Goal: Book appointment/travel/reservation

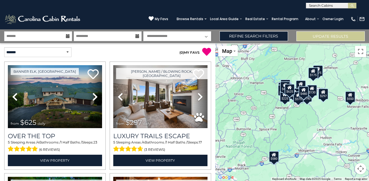
click at [224, 64] on div "$625 $297 $175 $165 $300 $580 $290 $424 $395 $270 $185 $265 $230 $550 $349 $230…" at bounding box center [292, 112] width 154 height 138
click at [67, 52] on select "**********" at bounding box center [37, 52] width 67 height 10
click at [94, 55] on div "**********" at bounding box center [54, 52] width 108 height 10
click at [126, 54] on p "( 0 ) MY FAVS" at bounding box center [159, 51] width 103 height 9
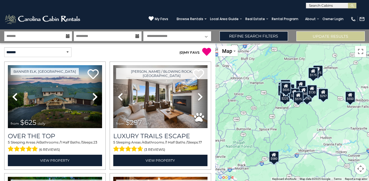
click at [135, 50] on p "( 0 ) MY FAVS" at bounding box center [159, 51] width 103 height 9
click at [213, 39] on div "**********" at bounding box center [107, 36] width 215 height 10
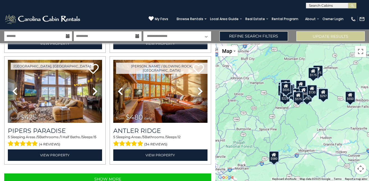
scroll to position [1575, 0]
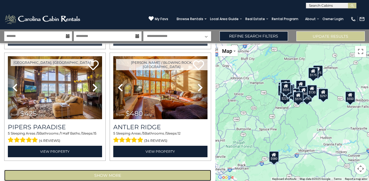
click at [136, 170] on button "Show More" at bounding box center [107, 175] width 207 height 11
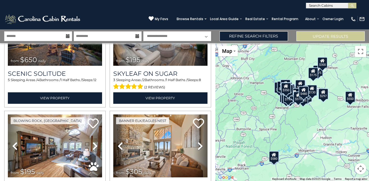
scroll to position [3239, 0]
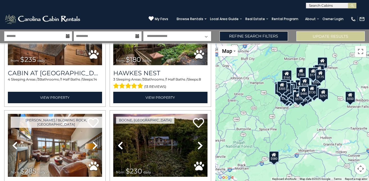
scroll to position [4902, 0]
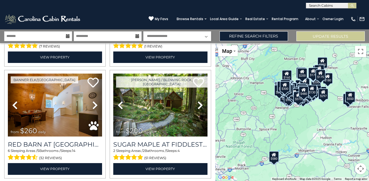
scroll to position [6566, 0]
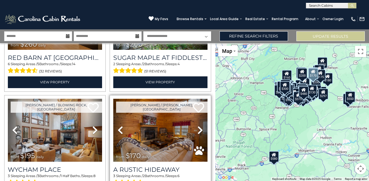
click at [197, 126] on icon at bounding box center [200, 130] width 6 height 9
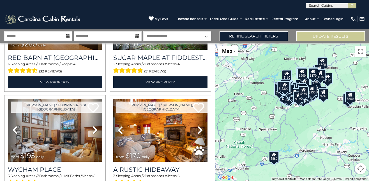
scroll to position [6523, 0]
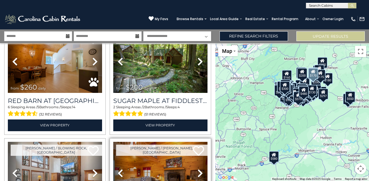
click at [197, 169] on icon at bounding box center [200, 173] width 6 height 9
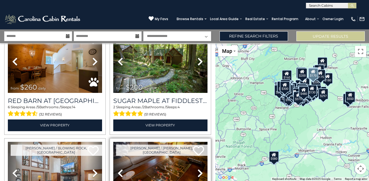
click at [197, 169] on icon at bounding box center [200, 173] width 6 height 9
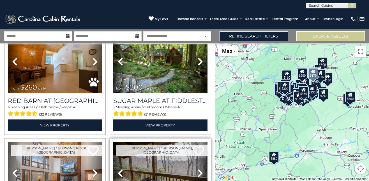
click at [197, 169] on icon at bounding box center [200, 173] width 6 height 9
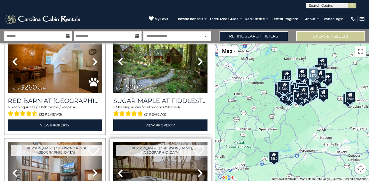
click at [199, 169] on icon at bounding box center [200, 173] width 6 height 9
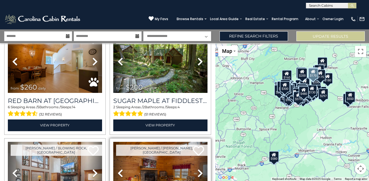
click at [199, 169] on icon at bounding box center [200, 173] width 6 height 9
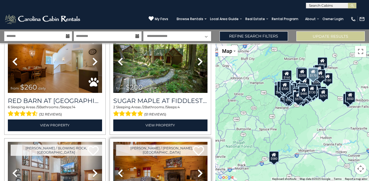
click at [197, 169] on icon at bounding box center [200, 173] width 6 height 9
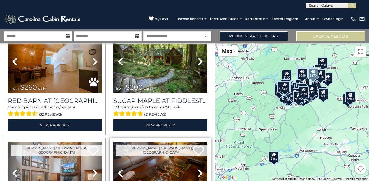
click at [197, 169] on icon at bounding box center [200, 173] width 6 height 9
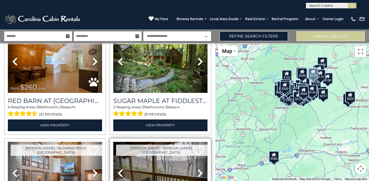
click at [197, 169] on icon at bounding box center [200, 173] width 6 height 9
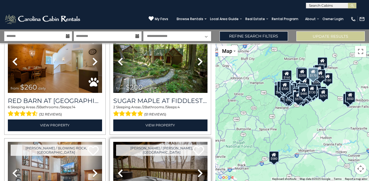
click at [197, 169] on icon at bounding box center [200, 173] width 6 height 9
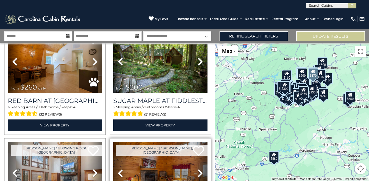
click at [197, 169] on icon at bounding box center [200, 173] width 6 height 9
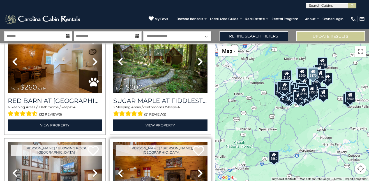
click at [197, 169] on icon at bounding box center [200, 173] width 6 height 9
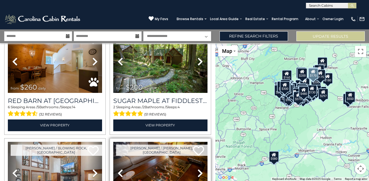
click at [197, 169] on icon at bounding box center [200, 173] width 6 height 9
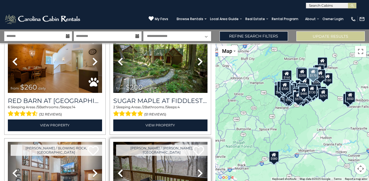
click at [197, 169] on icon at bounding box center [200, 173] width 6 height 9
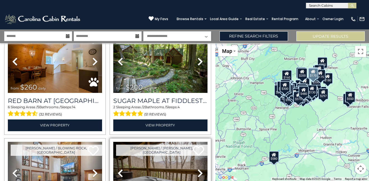
click at [197, 169] on icon at bounding box center [200, 173] width 6 height 9
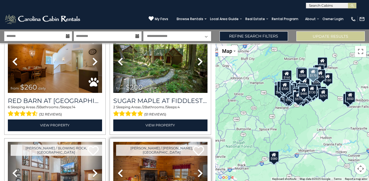
click at [197, 169] on icon at bounding box center [200, 173] width 6 height 9
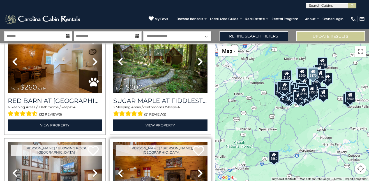
click at [197, 169] on icon at bounding box center [200, 173] width 6 height 9
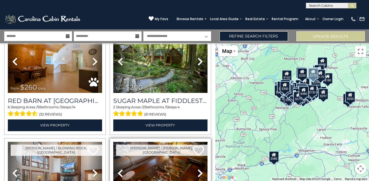
click at [197, 169] on icon at bounding box center [200, 173] width 6 height 9
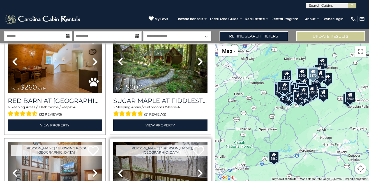
click at [197, 169] on icon at bounding box center [200, 173] width 6 height 9
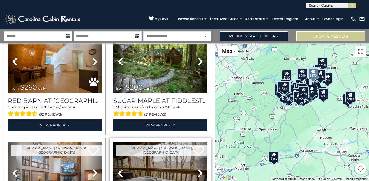
click at [197, 169] on icon at bounding box center [200, 173] width 6 height 9
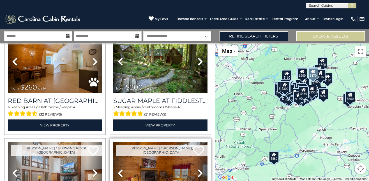
click at [197, 169] on icon at bounding box center [200, 173] width 6 height 9
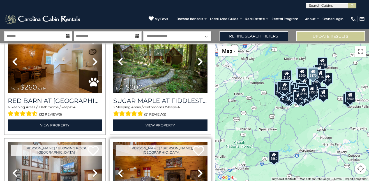
click at [197, 169] on icon at bounding box center [200, 173] width 6 height 9
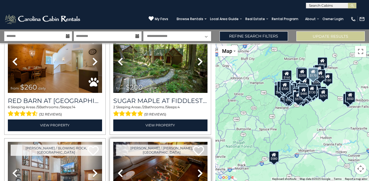
click at [197, 169] on icon at bounding box center [200, 173] width 6 height 9
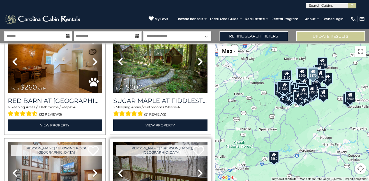
click at [197, 169] on icon at bounding box center [200, 173] width 6 height 9
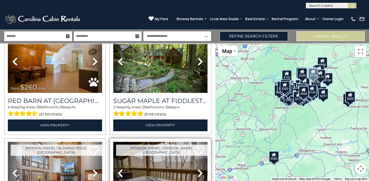
click at [197, 169] on icon at bounding box center [200, 173] width 6 height 9
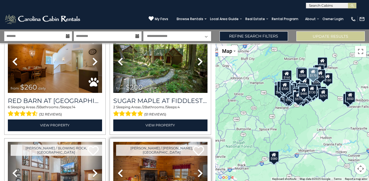
click at [197, 169] on icon at bounding box center [200, 173] width 6 height 9
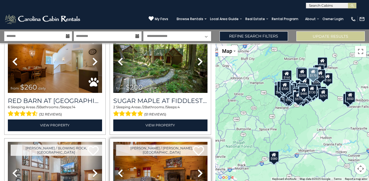
click at [197, 169] on icon at bounding box center [200, 173] width 6 height 9
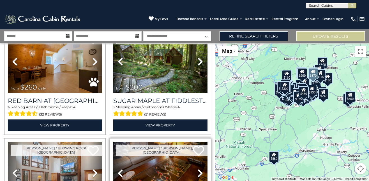
click at [197, 169] on icon at bounding box center [200, 173] width 6 height 9
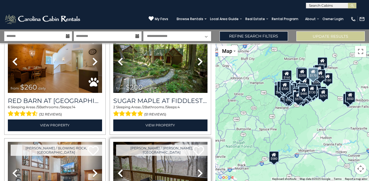
click at [197, 169] on icon at bounding box center [200, 173] width 6 height 9
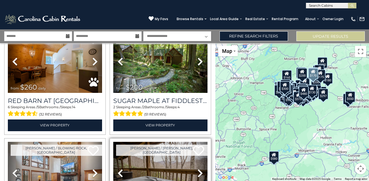
click at [197, 169] on icon at bounding box center [200, 173] width 6 height 9
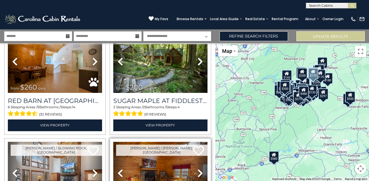
click at [197, 169] on icon at bounding box center [200, 173] width 6 height 9
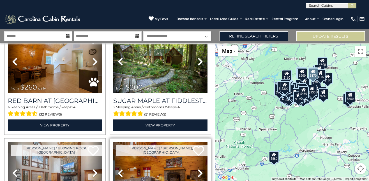
click at [197, 169] on icon at bounding box center [200, 173] width 6 height 9
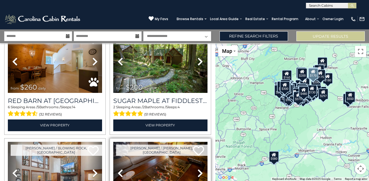
click at [197, 169] on icon at bounding box center [200, 173] width 6 height 9
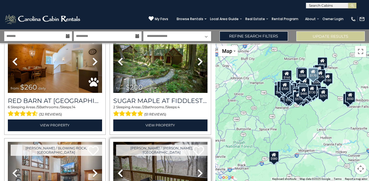
click at [197, 169] on icon at bounding box center [200, 173] width 6 height 9
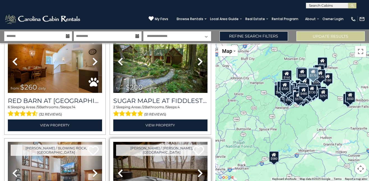
click at [197, 169] on icon at bounding box center [200, 173] width 6 height 9
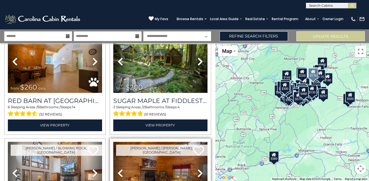
click at [197, 169] on icon at bounding box center [200, 173] width 6 height 9
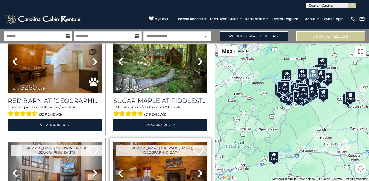
click at [197, 169] on icon at bounding box center [200, 173] width 6 height 9
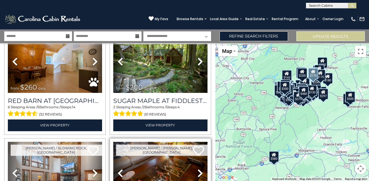
click at [197, 169] on icon at bounding box center [200, 173] width 6 height 9
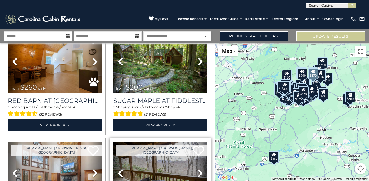
click at [197, 169] on icon at bounding box center [200, 173] width 6 height 9
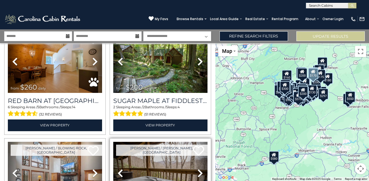
click at [197, 169] on icon at bounding box center [200, 173] width 6 height 9
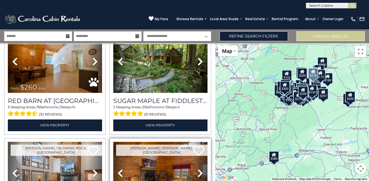
click at [197, 169] on icon at bounding box center [200, 173] width 6 height 9
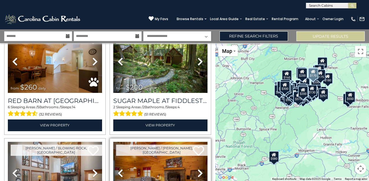
click at [197, 169] on icon at bounding box center [200, 173] width 6 height 9
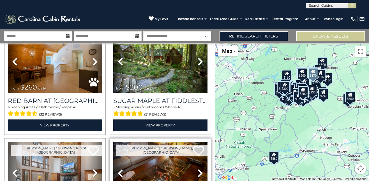
click at [197, 169] on icon at bounding box center [200, 173] width 6 height 9
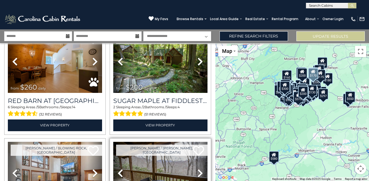
click at [197, 169] on icon at bounding box center [200, 173] width 6 height 9
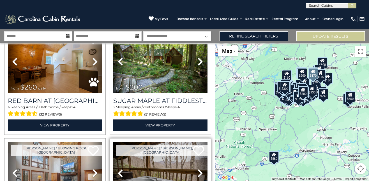
click at [197, 169] on icon at bounding box center [200, 173] width 6 height 9
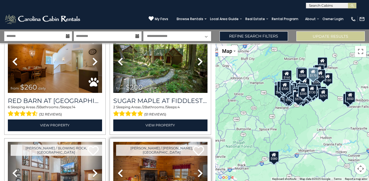
click at [197, 169] on icon at bounding box center [200, 173] width 6 height 9
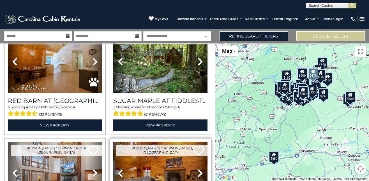
click at [197, 169] on icon at bounding box center [200, 173] width 6 height 9
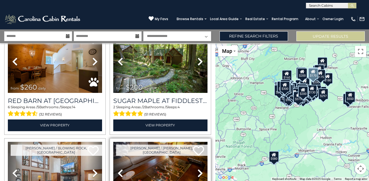
click at [197, 169] on icon at bounding box center [200, 173] width 6 height 9
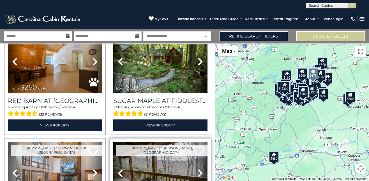
click at [197, 169] on icon at bounding box center [200, 173] width 6 height 9
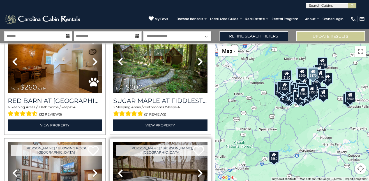
click at [197, 169] on icon at bounding box center [200, 173] width 6 height 9
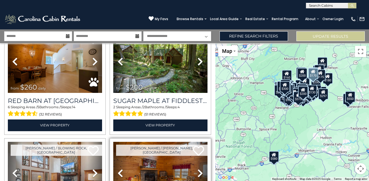
click at [197, 169] on icon at bounding box center [200, 173] width 6 height 9
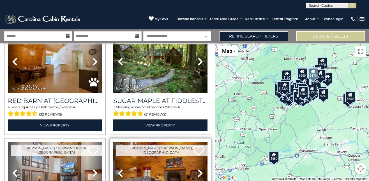
click at [197, 169] on icon at bounding box center [200, 173] width 6 height 9
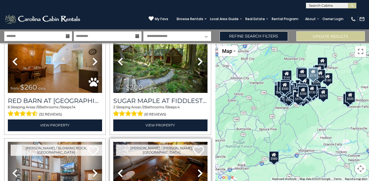
click at [197, 169] on icon at bounding box center [200, 173] width 6 height 9
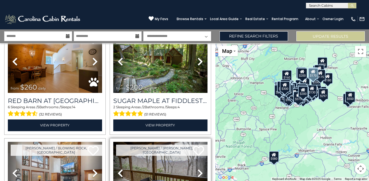
click at [197, 169] on icon at bounding box center [200, 173] width 6 height 9
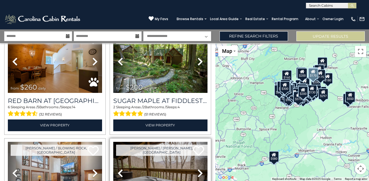
click at [197, 169] on icon at bounding box center [200, 173] width 6 height 9
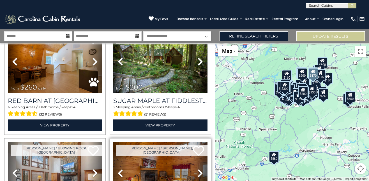
click at [197, 169] on icon at bounding box center [200, 173] width 6 height 9
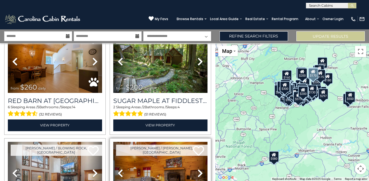
click at [197, 169] on icon at bounding box center [200, 173] width 6 height 9
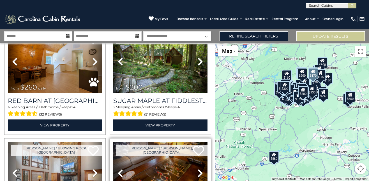
click at [194, 142] on link "Next" at bounding box center [200, 173] width 14 height 63
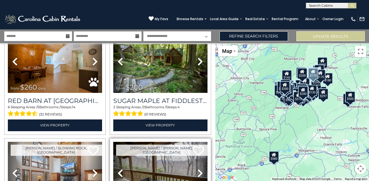
click at [194, 142] on link "Next" at bounding box center [200, 173] width 14 height 63
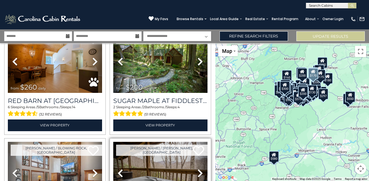
click at [194, 142] on link "Next" at bounding box center [200, 173] width 14 height 63
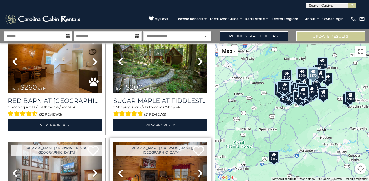
click at [194, 142] on link "Next" at bounding box center [200, 173] width 14 height 63
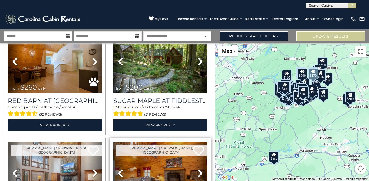
click at [194, 142] on link "Next" at bounding box center [200, 173] width 14 height 63
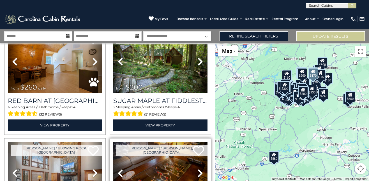
click at [194, 142] on link "Next" at bounding box center [200, 173] width 14 height 63
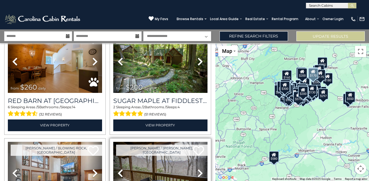
click at [194, 142] on link "Next" at bounding box center [200, 173] width 14 height 63
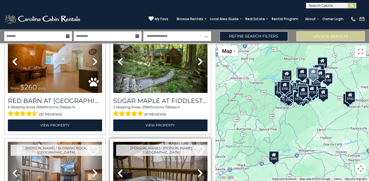
click at [194, 142] on link "Next" at bounding box center [200, 173] width 14 height 63
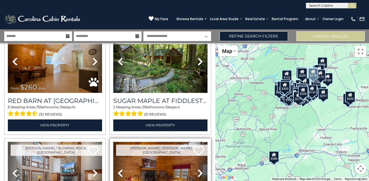
click at [194, 142] on link "Next" at bounding box center [200, 173] width 14 height 63
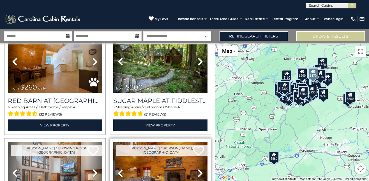
click at [194, 142] on link "Next" at bounding box center [200, 173] width 14 height 63
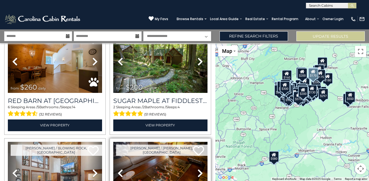
click at [197, 169] on icon at bounding box center [200, 173] width 6 height 9
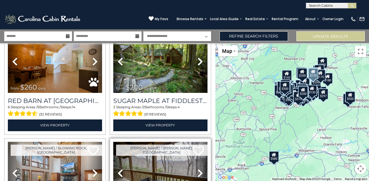
click at [197, 169] on icon at bounding box center [200, 173] width 6 height 9
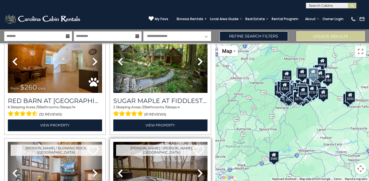
click at [197, 169] on icon at bounding box center [200, 173] width 6 height 9
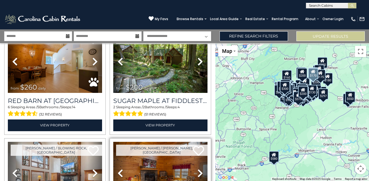
click at [197, 169] on icon at bounding box center [200, 173] width 6 height 9
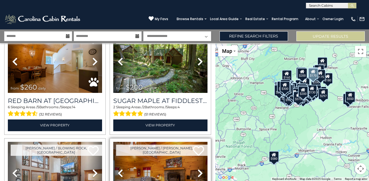
click at [197, 169] on icon at bounding box center [200, 173] width 6 height 9
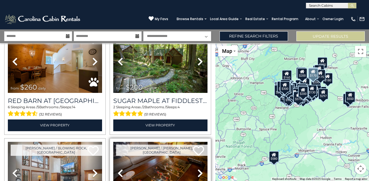
click at [197, 169] on icon at bounding box center [200, 173] width 6 height 9
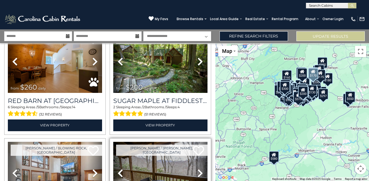
click at [197, 169] on icon at bounding box center [200, 173] width 6 height 9
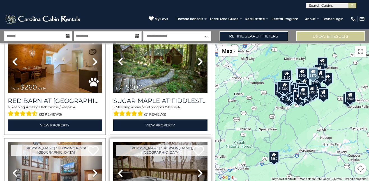
click at [197, 169] on icon at bounding box center [200, 173] width 6 height 9
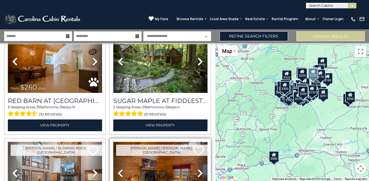
click at [197, 169] on icon at bounding box center [200, 173] width 6 height 9
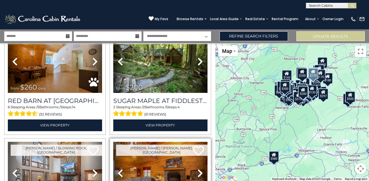
click at [197, 169] on icon at bounding box center [200, 173] width 6 height 9
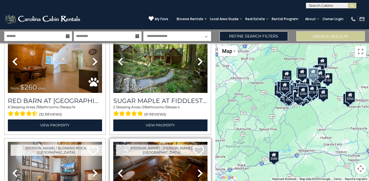
click at [197, 169] on icon at bounding box center [200, 173] width 6 height 9
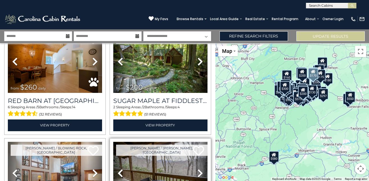
click at [197, 169] on icon at bounding box center [200, 173] width 6 height 9
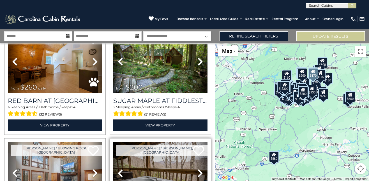
click at [197, 169] on icon at bounding box center [200, 173] width 6 height 9
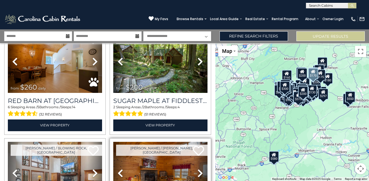
click at [197, 169] on icon at bounding box center [200, 173] width 6 height 9
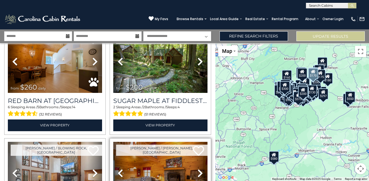
click at [197, 169] on icon at bounding box center [200, 173] width 6 height 9
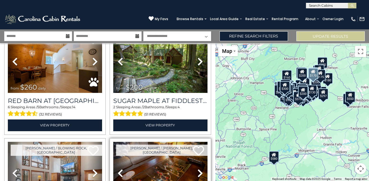
click at [197, 169] on icon at bounding box center [200, 173] width 6 height 9
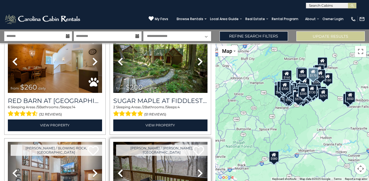
click at [197, 169] on icon at bounding box center [200, 173] width 6 height 9
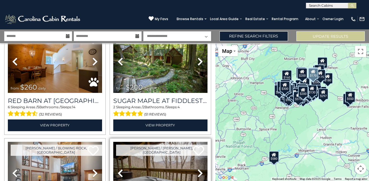
click at [197, 169] on icon at bounding box center [200, 173] width 6 height 9
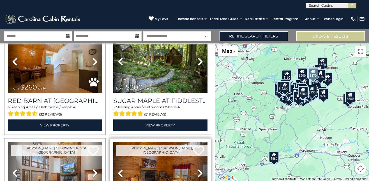
click at [197, 169] on icon at bounding box center [200, 173] width 6 height 9
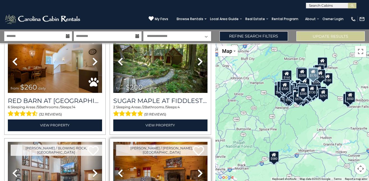
click at [197, 169] on icon at bounding box center [200, 173] width 6 height 9
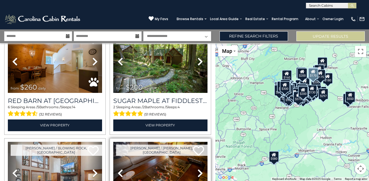
click at [197, 169] on icon at bounding box center [200, 173] width 6 height 9
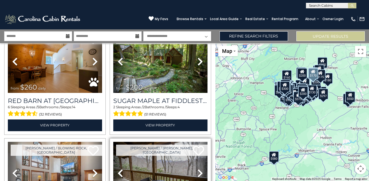
click at [197, 169] on icon at bounding box center [200, 173] width 6 height 9
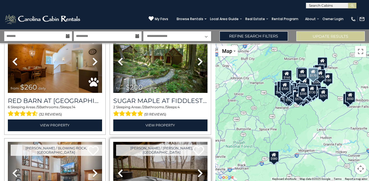
click at [197, 169] on icon at bounding box center [200, 173] width 6 height 9
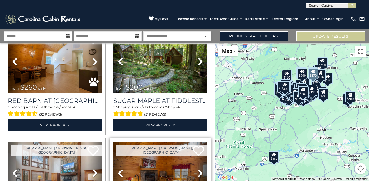
click at [197, 169] on icon at bounding box center [200, 173] width 6 height 9
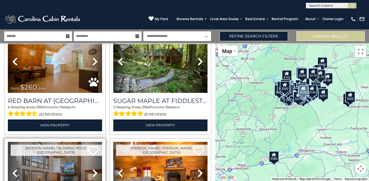
click at [92, 169] on icon at bounding box center [95, 173] width 6 height 9
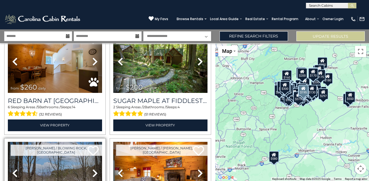
click at [92, 169] on icon at bounding box center [95, 173] width 6 height 9
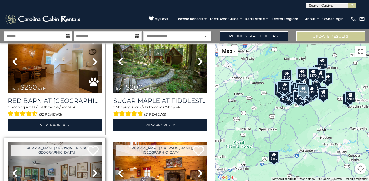
click at [92, 169] on icon at bounding box center [95, 173] width 6 height 9
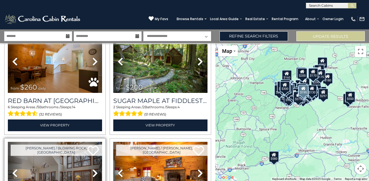
click at [92, 169] on icon at bounding box center [95, 173] width 6 height 9
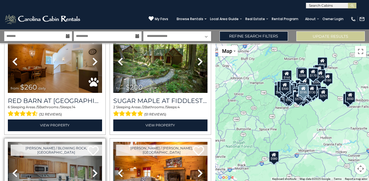
click at [92, 169] on icon at bounding box center [95, 173] width 6 height 9
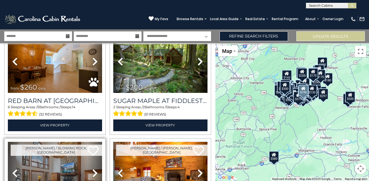
click at [92, 169] on icon at bounding box center [95, 173] width 6 height 9
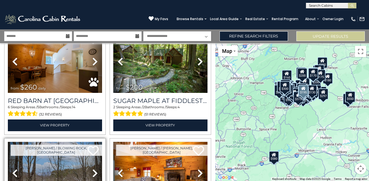
click at [92, 169] on icon at bounding box center [95, 173] width 6 height 9
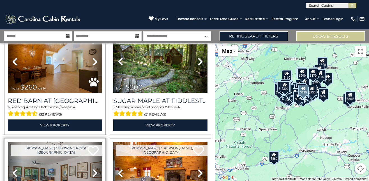
click at [92, 169] on icon at bounding box center [95, 173] width 6 height 9
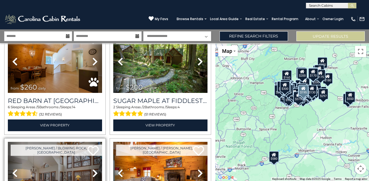
click at [92, 169] on icon at bounding box center [95, 173] width 6 height 9
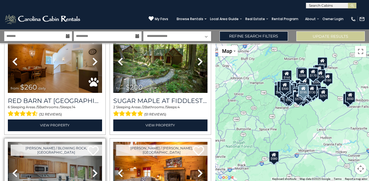
click at [92, 169] on icon at bounding box center [95, 173] width 6 height 9
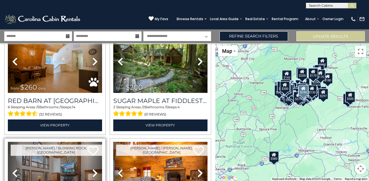
click at [92, 169] on icon at bounding box center [95, 173] width 6 height 9
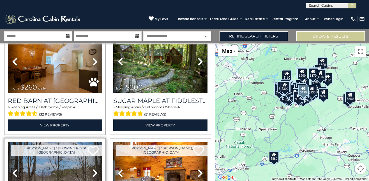
click at [92, 169] on icon at bounding box center [95, 173] width 6 height 9
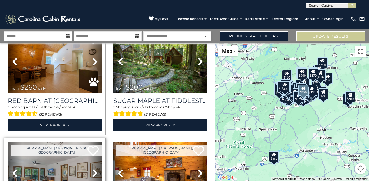
click at [92, 169] on icon at bounding box center [95, 173] width 6 height 9
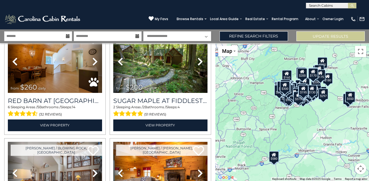
scroll to position [6566, 0]
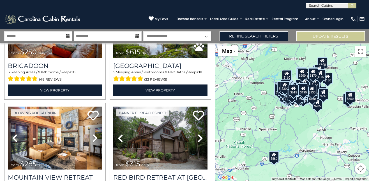
scroll to position [6764, 0]
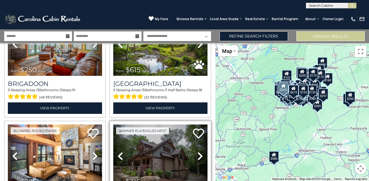
click at [197, 152] on icon at bounding box center [200, 156] width 6 height 9
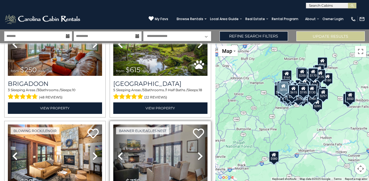
click at [197, 152] on icon at bounding box center [200, 156] width 6 height 9
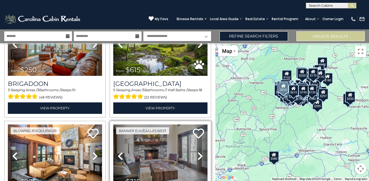
click at [197, 152] on icon at bounding box center [200, 156] width 6 height 9
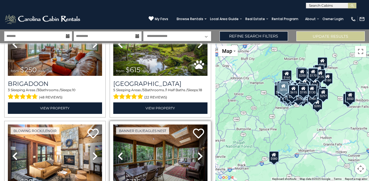
click at [197, 152] on icon at bounding box center [200, 156] width 6 height 9
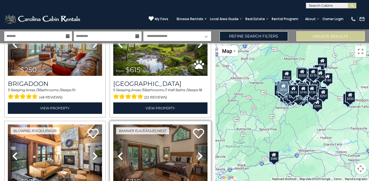
click at [197, 152] on icon at bounding box center [200, 156] width 6 height 9
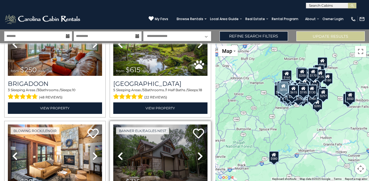
click at [197, 152] on icon at bounding box center [200, 156] width 6 height 9
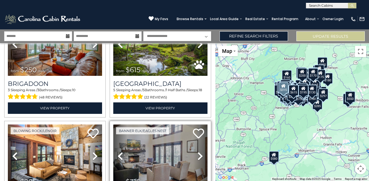
click at [197, 152] on icon at bounding box center [200, 156] width 6 height 9
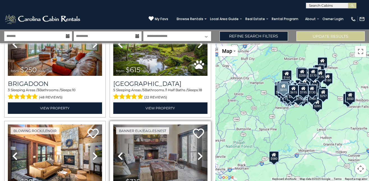
click at [197, 152] on icon at bounding box center [200, 156] width 6 height 9
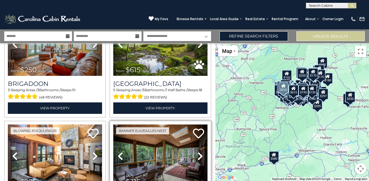
click at [197, 152] on icon at bounding box center [200, 156] width 6 height 9
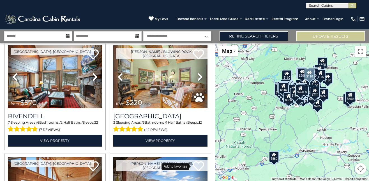
scroll to position [7301, 0]
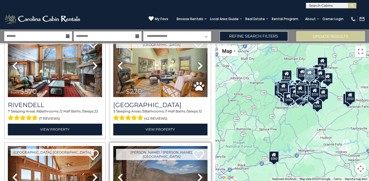
click at [197, 173] on icon at bounding box center [200, 177] width 6 height 9
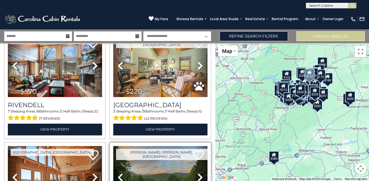
click at [197, 173] on icon at bounding box center [200, 177] width 6 height 9
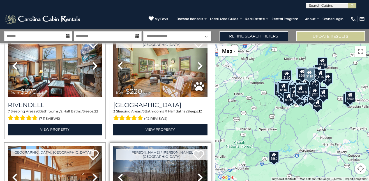
click at [197, 173] on icon at bounding box center [200, 177] width 6 height 9
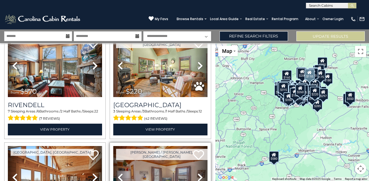
click at [197, 173] on icon at bounding box center [200, 177] width 6 height 9
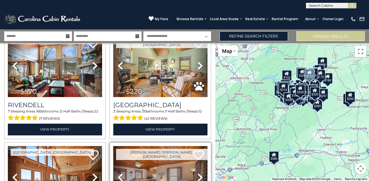
click at [197, 173] on icon at bounding box center [200, 177] width 6 height 9
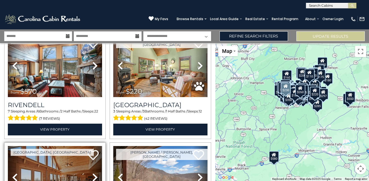
click at [92, 173] on icon at bounding box center [95, 177] width 6 height 9
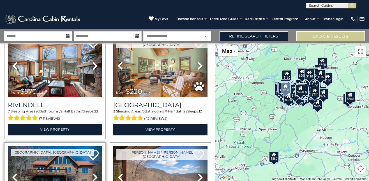
click at [92, 173] on icon at bounding box center [95, 177] width 6 height 9
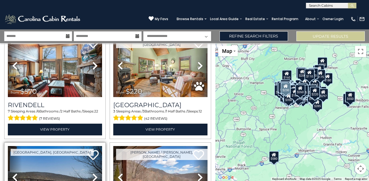
click at [92, 173] on icon at bounding box center [95, 177] width 6 height 9
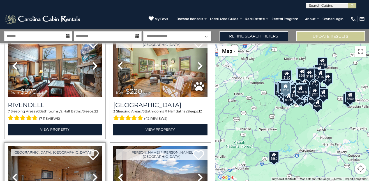
click at [92, 173] on icon at bounding box center [95, 177] width 6 height 9
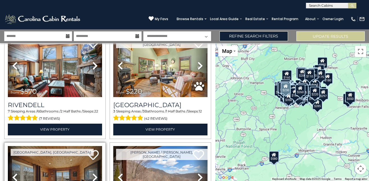
click at [92, 173] on icon at bounding box center [95, 177] width 6 height 9
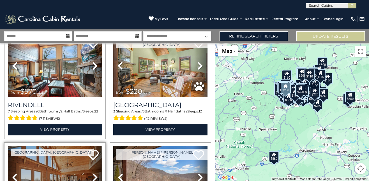
click at [92, 173] on icon at bounding box center [95, 177] width 6 height 9
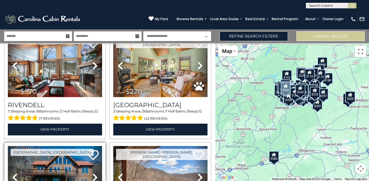
click at [92, 173] on icon at bounding box center [95, 177] width 6 height 9
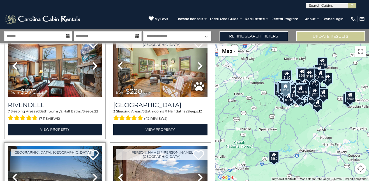
click at [92, 173] on icon at bounding box center [95, 177] width 6 height 9
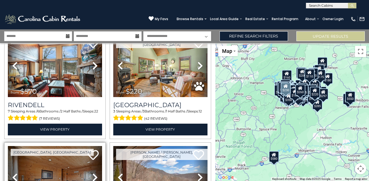
click at [92, 173] on icon at bounding box center [95, 177] width 6 height 9
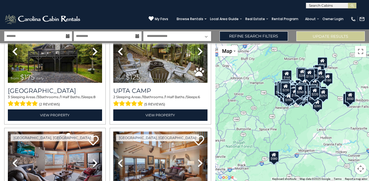
scroll to position [0, 0]
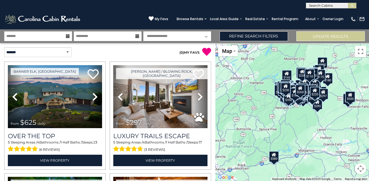
click at [138, 50] on p "( 0 ) MY FAVS" at bounding box center [159, 51] width 103 height 9
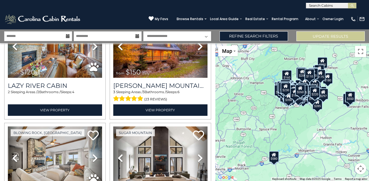
scroll to position [3540, 0]
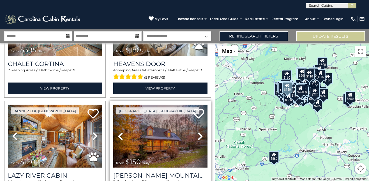
click at [193, 107] on link "Next" at bounding box center [200, 136] width 14 height 63
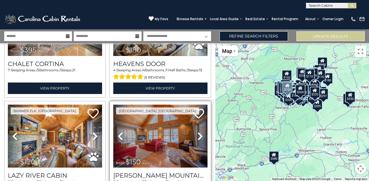
click at [199, 132] on icon at bounding box center [200, 136] width 6 height 9
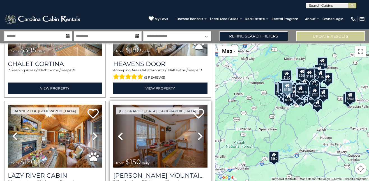
click at [199, 132] on icon at bounding box center [200, 136] width 6 height 9
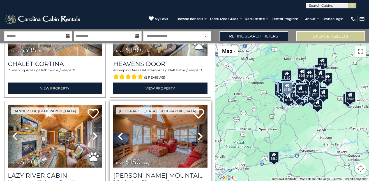
click at [197, 132] on icon at bounding box center [200, 136] width 6 height 9
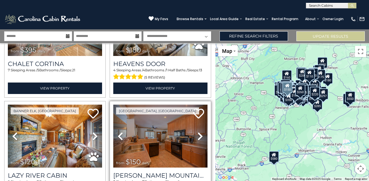
click at [197, 132] on icon at bounding box center [200, 136] width 6 height 9
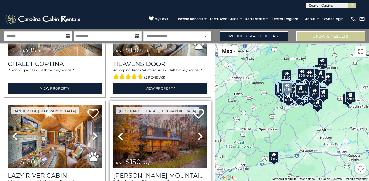
click at [197, 132] on icon at bounding box center [200, 136] width 6 height 9
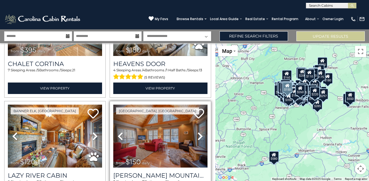
click at [197, 132] on icon at bounding box center [200, 136] width 6 height 9
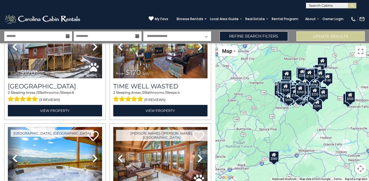
scroll to position [4708, 0]
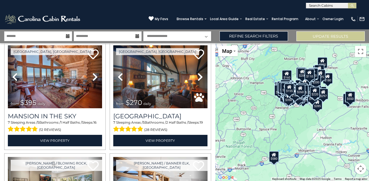
scroll to position [0, 0]
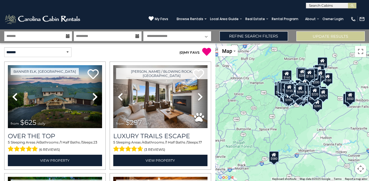
click at [145, 49] on p "( 0 ) MY FAVS" at bounding box center [159, 51] width 103 height 9
click at [67, 53] on select "**********" at bounding box center [37, 52] width 67 height 10
click at [89, 47] on div "**********" at bounding box center [54, 52] width 108 height 18
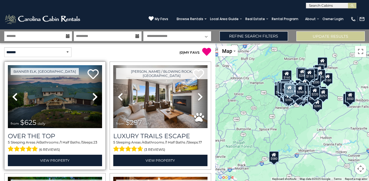
click at [93, 95] on icon at bounding box center [95, 96] width 6 height 9
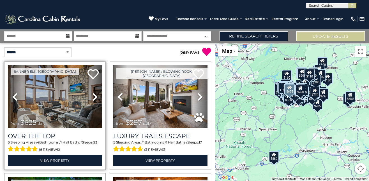
click at [93, 95] on icon at bounding box center [95, 96] width 6 height 9
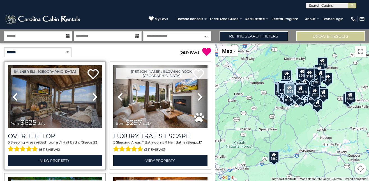
click at [93, 95] on icon at bounding box center [95, 96] width 6 height 9
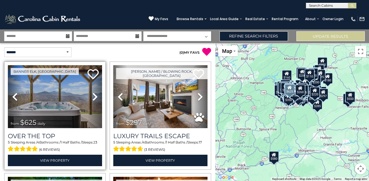
click at [93, 95] on icon at bounding box center [95, 96] width 6 height 9
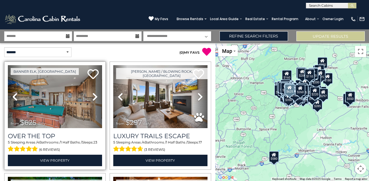
click at [93, 95] on icon at bounding box center [95, 96] width 6 height 9
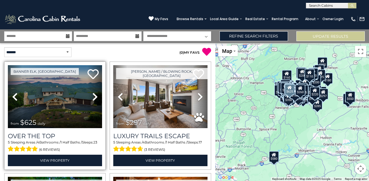
click at [93, 95] on icon at bounding box center [95, 96] width 6 height 9
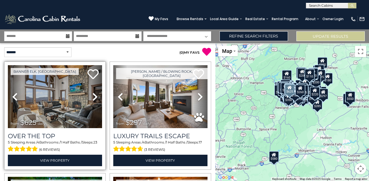
click at [93, 95] on icon at bounding box center [95, 96] width 6 height 9
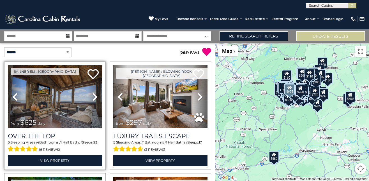
click at [93, 95] on icon at bounding box center [95, 96] width 6 height 9
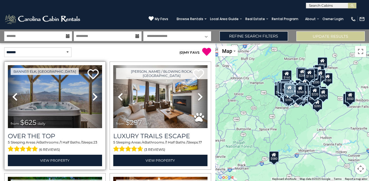
click at [93, 95] on icon at bounding box center [95, 96] width 6 height 9
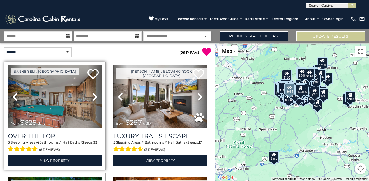
click at [93, 95] on icon at bounding box center [95, 96] width 6 height 9
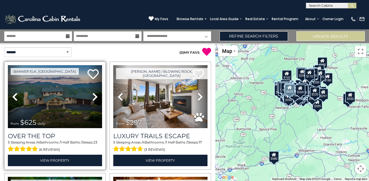
click at [93, 95] on icon at bounding box center [95, 96] width 6 height 9
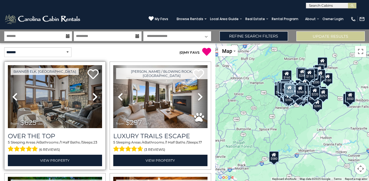
click at [93, 95] on icon at bounding box center [95, 96] width 6 height 9
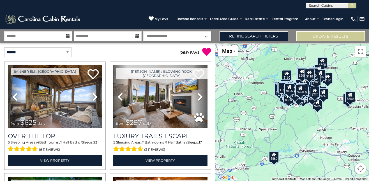
click at [167, 47] on div "( 0 ) MY FAVS" at bounding box center [162, 49] width 108 height 13
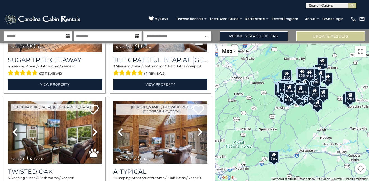
scroll to position [8230, 0]
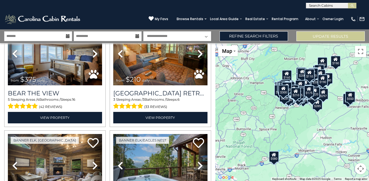
scroll to position [9893, 0]
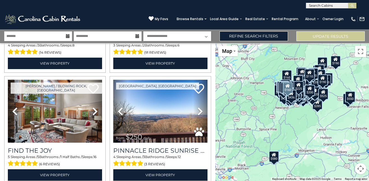
scroll to position [11182, 0]
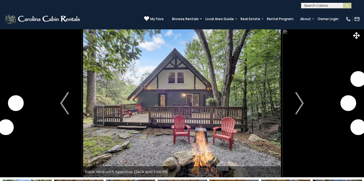
click at [301, 105] on img "Next" at bounding box center [300, 103] width 8 height 22
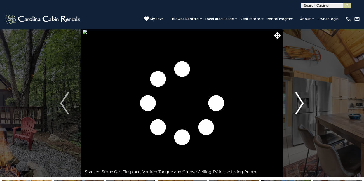
click at [297, 104] on img "Next" at bounding box center [300, 103] width 8 height 22
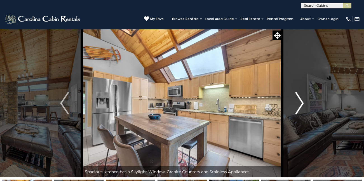
click at [297, 104] on img "Next" at bounding box center [300, 103] width 8 height 22
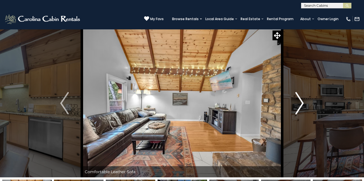
click at [297, 104] on img "Next" at bounding box center [300, 103] width 8 height 22
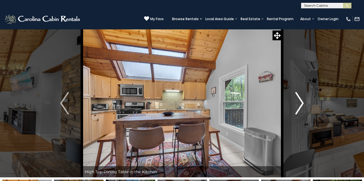
click at [297, 104] on img "Next" at bounding box center [300, 103] width 8 height 22
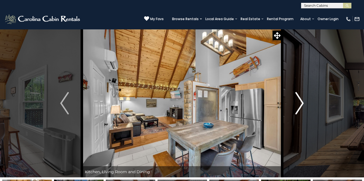
click at [297, 104] on img "Next" at bounding box center [300, 103] width 8 height 22
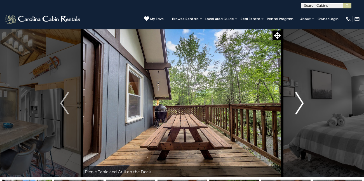
click at [297, 104] on img "Next" at bounding box center [300, 103] width 8 height 22
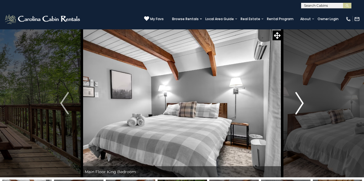
click at [297, 104] on img "Next" at bounding box center [300, 103] width 8 height 22
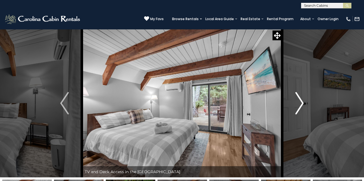
click at [297, 104] on img "Next" at bounding box center [300, 103] width 8 height 22
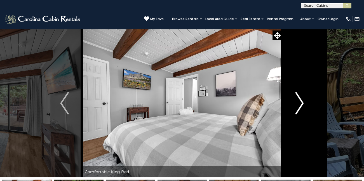
click at [297, 104] on img "Next" at bounding box center [300, 103] width 8 height 22
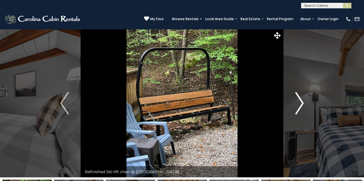
click at [300, 105] on img "Next" at bounding box center [300, 103] width 8 height 22
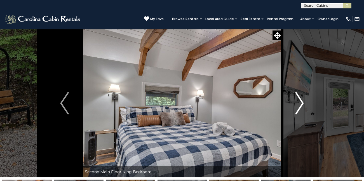
click at [300, 105] on img "Next" at bounding box center [300, 103] width 8 height 22
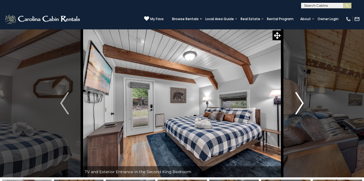
click at [300, 105] on img "Next" at bounding box center [300, 103] width 8 height 22
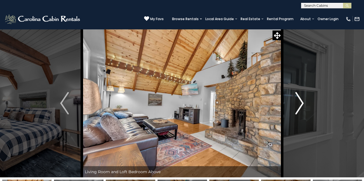
click at [300, 105] on img "Next" at bounding box center [300, 103] width 8 height 22
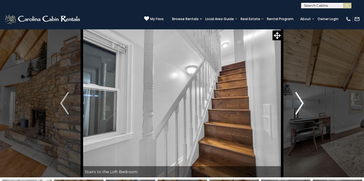
click at [300, 105] on img "Next" at bounding box center [300, 103] width 8 height 22
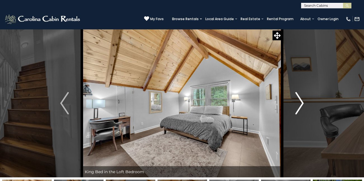
click at [300, 105] on img "Next" at bounding box center [300, 103] width 8 height 22
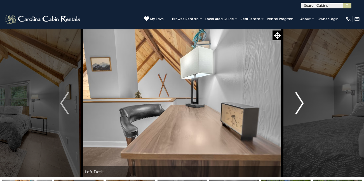
click at [300, 105] on img "Next" at bounding box center [300, 103] width 8 height 22
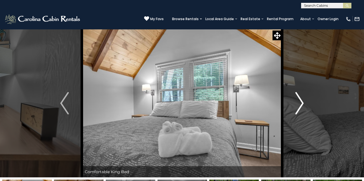
click at [300, 105] on img "Next" at bounding box center [300, 103] width 8 height 22
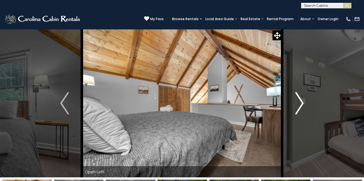
click at [300, 106] on img "Next" at bounding box center [300, 103] width 8 height 22
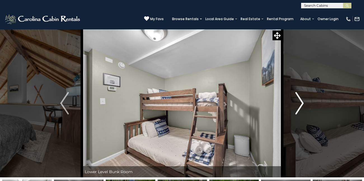
click at [298, 106] on img "Next" at bounding box center [300, 103] width 8 height 22
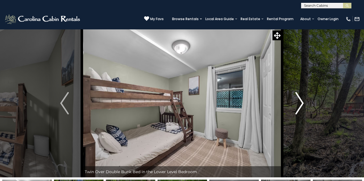
click at [298, 106] on img "Next" at bounding box center [300, 103] width 8 height 22
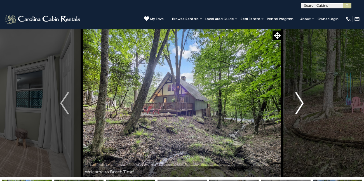
click at [298, 106] on img "Next" at bounding box center [300, 103] width 8 height 22
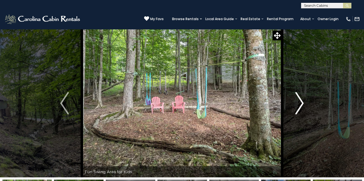
click at [298, 106] on img "Next" at bounding box center [300, 103] width 8 height 22
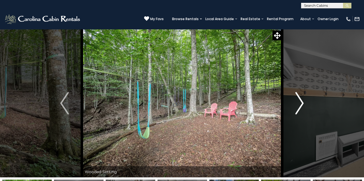
click at [298, 106] on img "Next" at bounding box center [300, 103] width 8 height 22
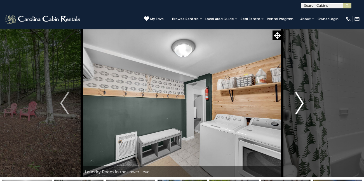
click at [298, 106] on img "Next" at bounding box center [300, 103] width 8 height 22
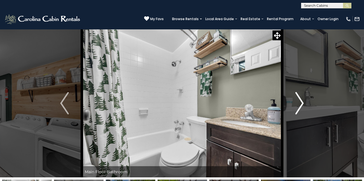
click at [298, 106] on img "Next" at bounding box center [300, 103] width 8 height 22
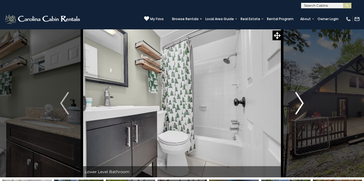
click at [298, 106] on img "Next" at bounding box center [300, 103] width 8 height 22
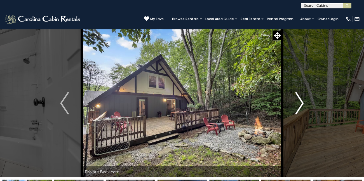
click at [298, 106] on img "Next" at bounding box center [300, 103] width 8 height 22
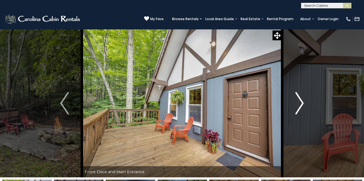
click at [298, 106] on img "Next" at bounding box center [300, 103] width 8 height 22
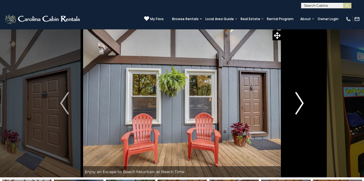
click at [298, 106] on img "Next" at bounding box center [300, 103] width 8 height 22
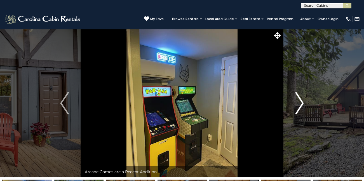
click at [298, 106] on img "Next" at bounding box center [300, 103] width 8 height 22
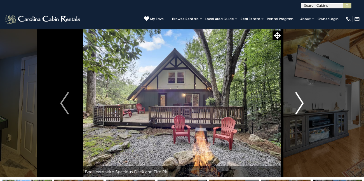
click at [298, 106] on img "Next" at bounding box center [300, 103] width 8 height 22
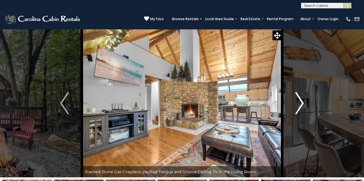
click at [298, 106] on img "Next" at bounding box center [300, 103] width 8 height 22
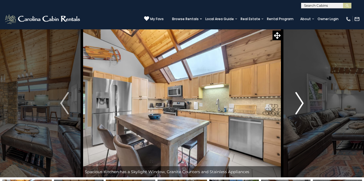
click at [298, 106] on img "Next" at bounding box center [300, 103] width 8 height 22
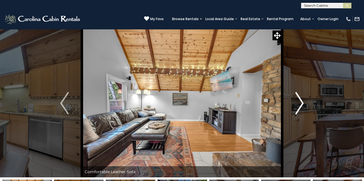
click at [298, 106] on img "Next" at bounding box center [300, 103] width 8 height 22
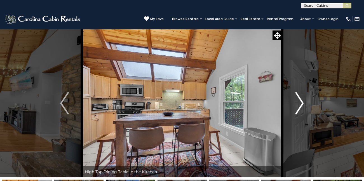
click at [298, 106] on img "Next" at bounding box center [300, 103] width 8 height 22
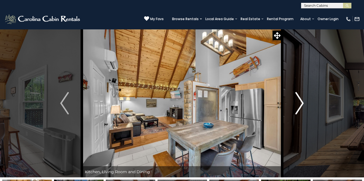
click at [298, 106] on img "Next" at bounding box center [300, 103] width 8 height 22
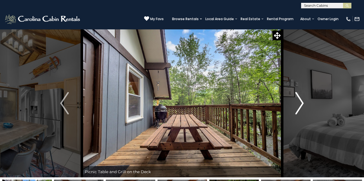
click at [298, 106] on img "Next" at bounding box center [300, 103] width 8 height 22
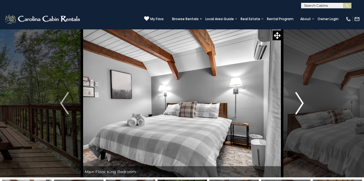
click at [298, 106] on img "Next" at bounding box center [300, 103] width 8 height 22
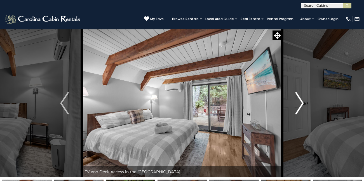
click at [298, 106] on img "Next" at bounding box center [300, 103] width 8 height 22
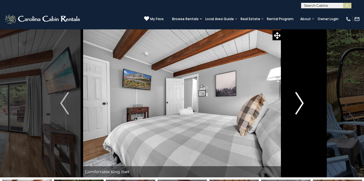
click at [298, 106] on img "Next" at bounding box center [300, 103] width 8 height 22
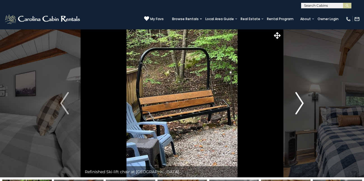
click at [298, 106] on img "Next" at bounding box center [300, 103] width 8 height 22
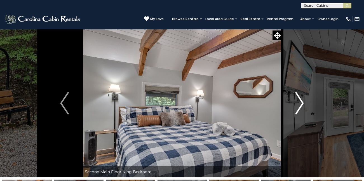
click at [298, 106] on img "Next" at bounding box center [300, 103] width 8 height 22
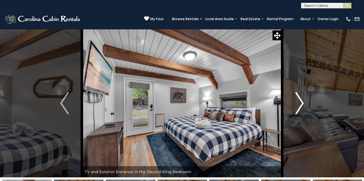
click at [298, 106] on img "Next" at bounding box center [300, 103] width 8 height 22
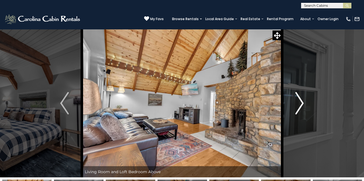
click at [298, 106] on img "Next" at bounding box center [300, 103] width 8 height 22
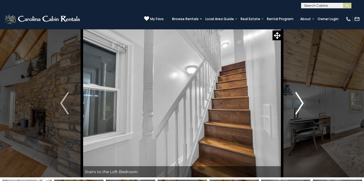
click at [298, 106] on img "Next" at bounding box center [300, 103] width 8 height 22
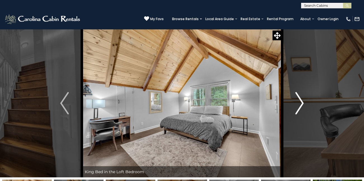
click at [298, 106] on img "Next" at bounding box center [300, 103] width 8 height 22
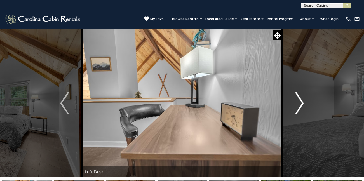
click at [298, 106] on img "Next" at bounding box center [300, 103] width 8 height 22
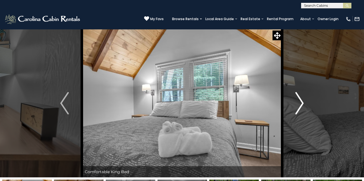
click at [298, 106] on img "Next" at bounding box center [300, 103] width 8 height 22
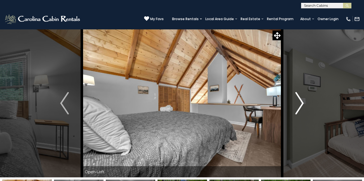
click at [298, 106] on img "Next" at bounding box center [300, 103] width 8 height 22
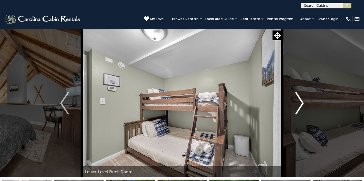
click at [298, 106] on img "Next" at bounding box center [300, 103] width 8 height 22
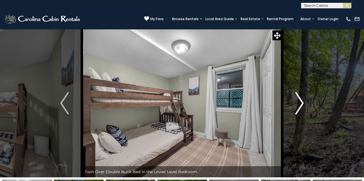
click at [298, 106] on img "Next" at bounding box center [300, 103] width 8 height 22
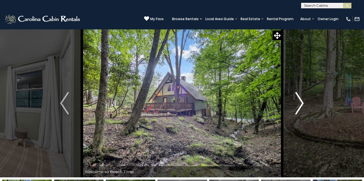
click at [298, 106] on img "Next" at bounding box center [300, 103] width 8 height 22
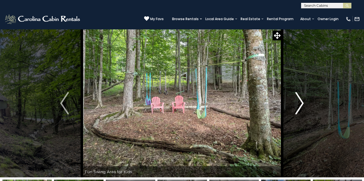
click at [298, 106] on img "Next" at bounding box center [300, 103] width 8 height 22
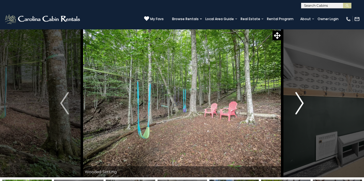
click at [298, 106] on img "Next" at bounding box center [300, 103] width 8 height 22
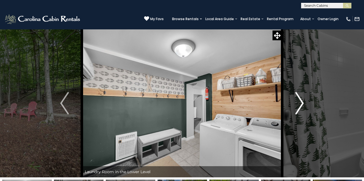
click at [298, 106] on img "Next" at bounding box center [300, 103] width 8 height 22
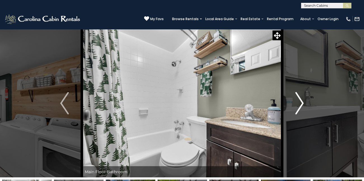
click at [298, 106] on img "Next" at bounding box center [300, 103] width 8 height 22
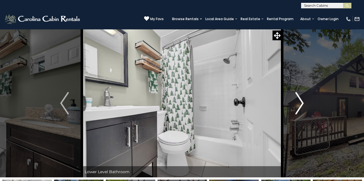
click at [298, 106] on img "Next" at bounding box center [300, 103] width 8 height 22
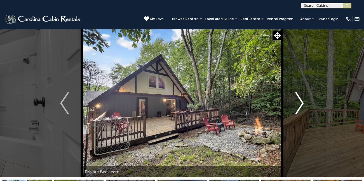
click at [298, 106] on img "Next" at bounding box center [300, 103] width 8 height 22
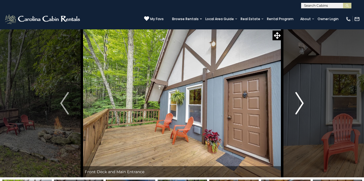
click at [298, 106] on img "Next" at bounding box center [300, 103] width 8 height 22
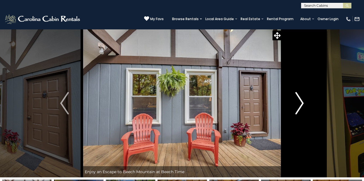
click at [298, 106] on img "Next" at bounding box center [300, 103] width 8 height 22
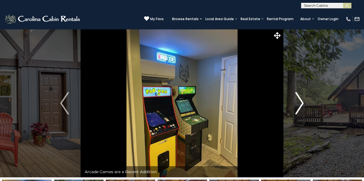
click at [298, 106] on img "Next" at bounding box center [300, 103] width 8 height 22
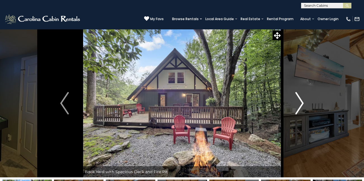
click at [298, 106] on img "Next" at bounding box center [300, 103] width 8 height 22
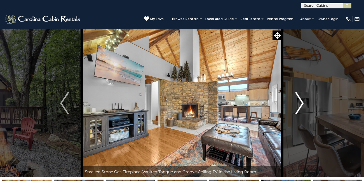
click at [298, 106] on img "Next" at bounding box center [300, 103] width 8 height 22
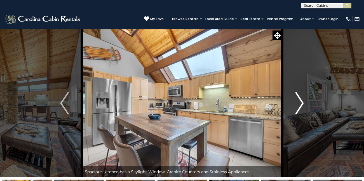
click at [298, 106] on img "Next" at bounding box center [300, 103] width 8 height 22
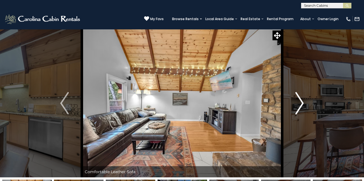
click at [298, 106] on img "Next" at bounding box center [300, 103] width 8 height 22
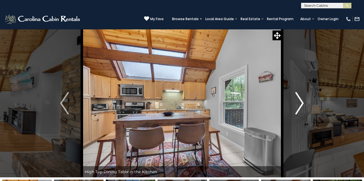
click at [298, 106] on img "Next" at bounding box center [300, 103] width 8 height 22
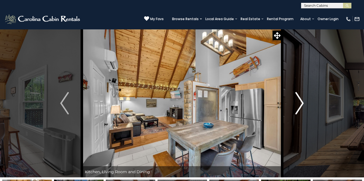
click at [298, 106] on img "Next" at bounding box center [300, 103] width 8 height 22
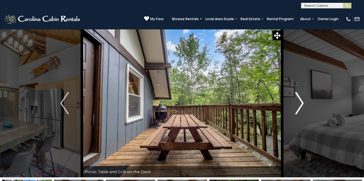
click at [298, 106] on img "Next" at bounding box center [300, 103] width 8 height 22
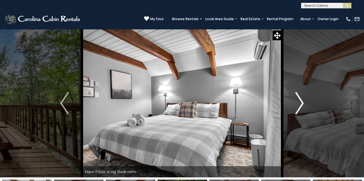
click at [298, 106] on img "Next" at bounding box center [300, 103] width 8 height 22
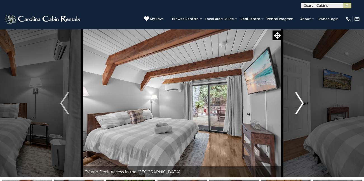
click at [298, 106] on img "Next" at bounding box center [300, 103] width 8 height 22
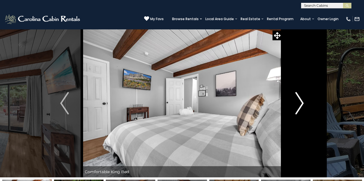
click at [298, 106] on img "Next" at bounding box center [300, 103] width 8 height 22
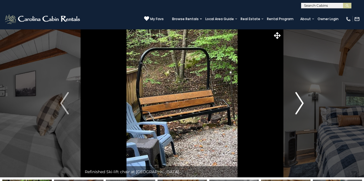
click at [298, 106] on img "Next" at bounding box center [300, 103] width 8 height 22
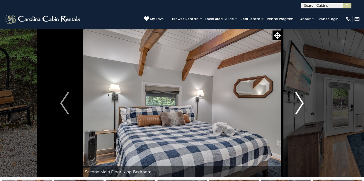
click at [298, 106] on img "Next" at bounding box center [300, 103] width 8 height 22
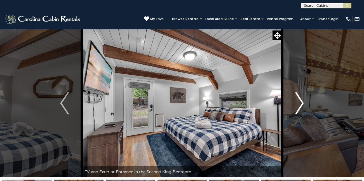
click at [298, 106] on img "Next" at bounding box center [300, 103] width 8 height 22
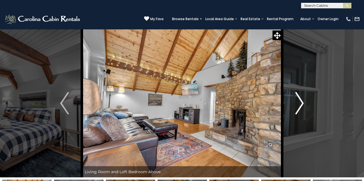
click at [298, 106] on img "Next" at bounding box center [300, 103] width 8 height 22
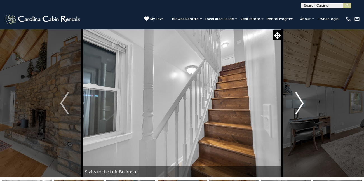
click at [300, 103] on img "Next" at bounding box center [300, 103] width 8 height 22
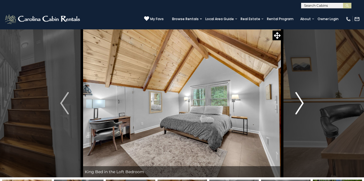
click at [300, 103] on img "Next" at bounding box center [300, 103] width 8 height 22
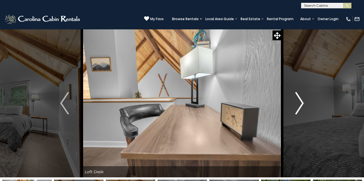
click at [300, 102] on img "Next" at bounding box center [300, 103] width 8 height 22
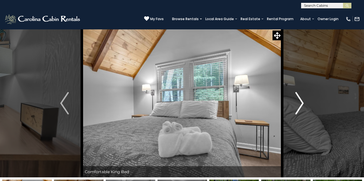
click at [299, 100] on img "Next" at bounding box center [300, 103] width 8 height 22
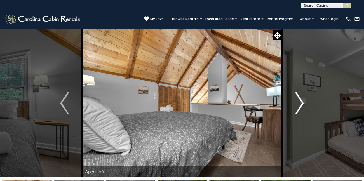
click at [299, 100] on img "Next" at bounding box center [300, 103] width 8 height 22
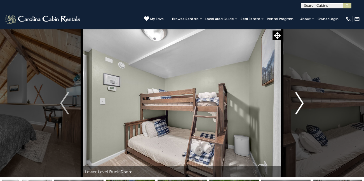
click at [299, 99] on img "Next" at bounding box center [300, 103] width 8 height 22
